Goal: Task Accomplishment & Management: Use online tool/utility

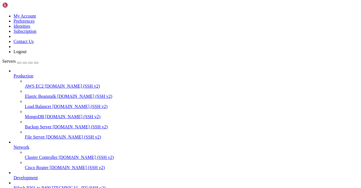
scroll to position [55, 0]
click at [30, 185] on span "Nilesh P301 to P400" at bounding box center [32, 187] width 37 height 5
click at [51, 185] on span "Nilesh P301 to P400" at bounding box center [32, 187] width 37 height 5
